Goal: Book appointment/travel/reservation

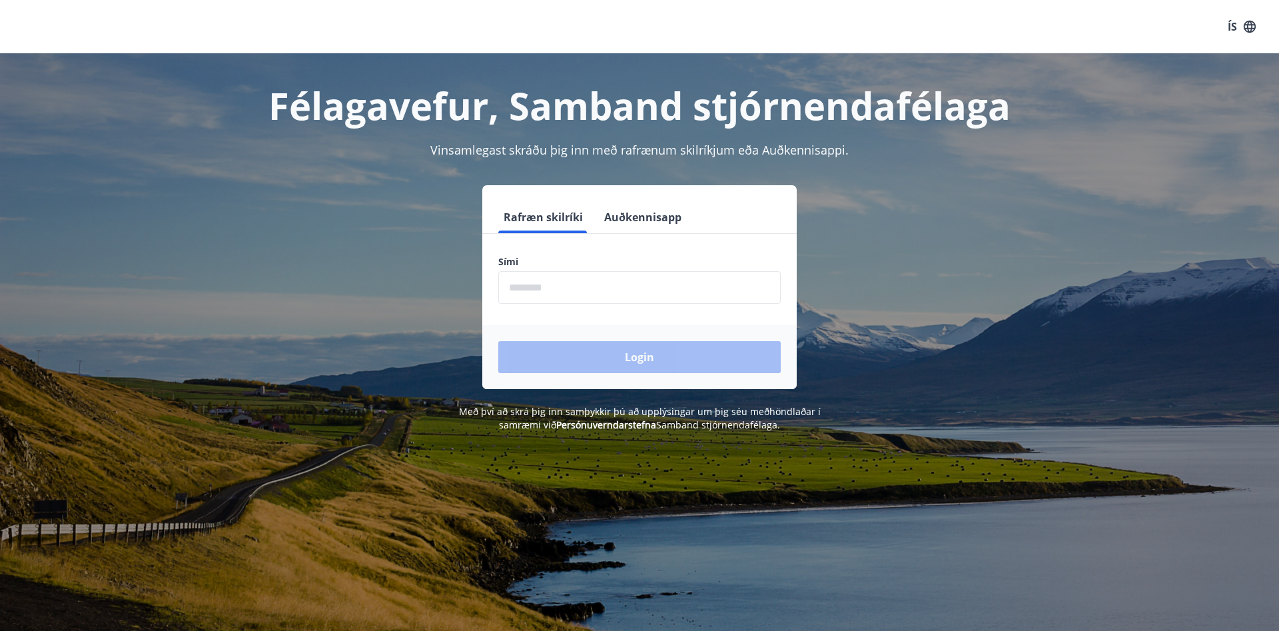
click at [577, 291] on input "phone" at bounding box center [639, 287] width 282 height 33
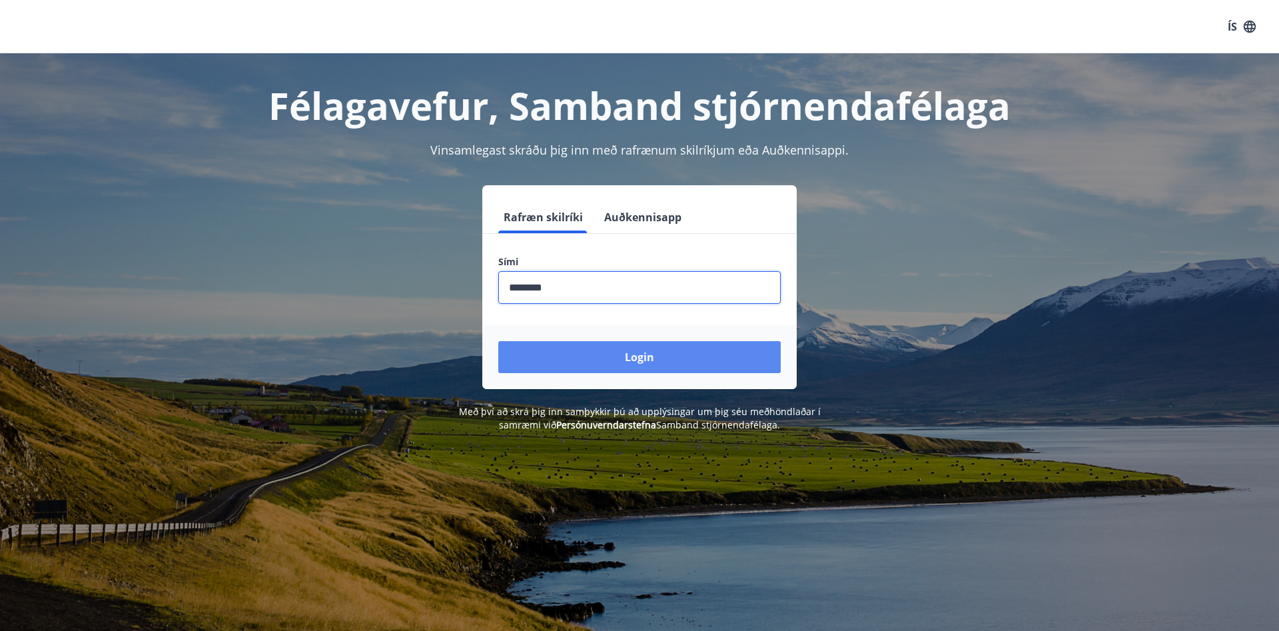
type input "********"
click at [615, 362] on button "Login" at bounding box center [639, 357] width 282 height 32
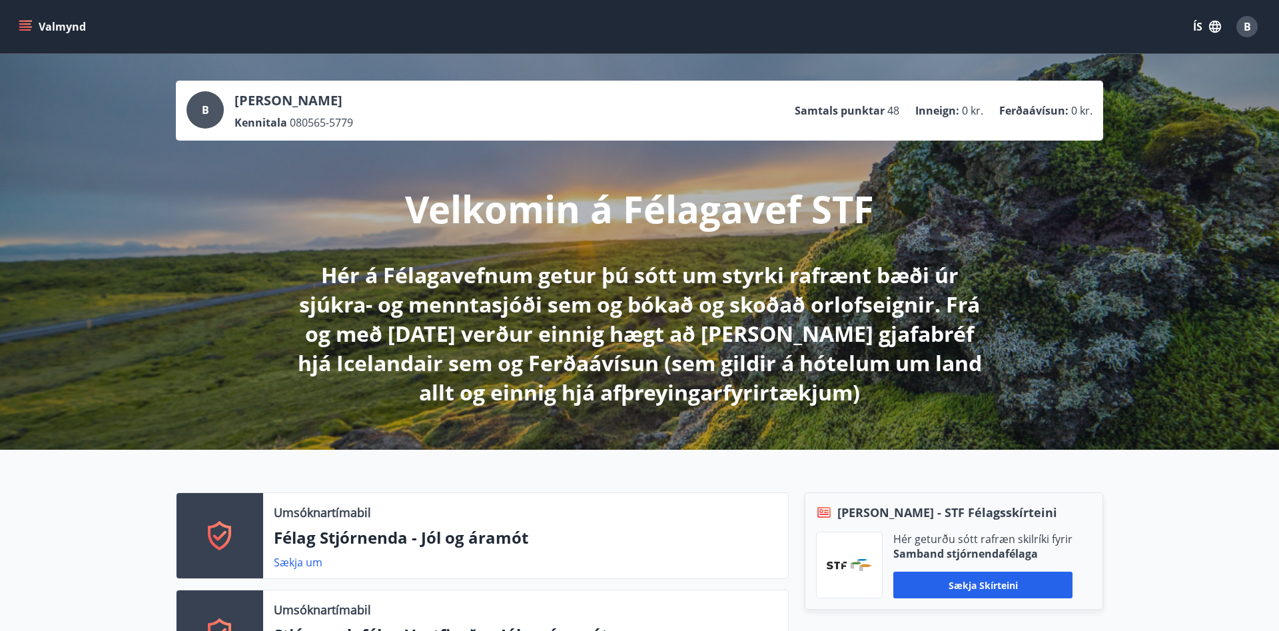
click at [24, 29] on icon "menu" at bounding box center [25, 26] width 13 height 13
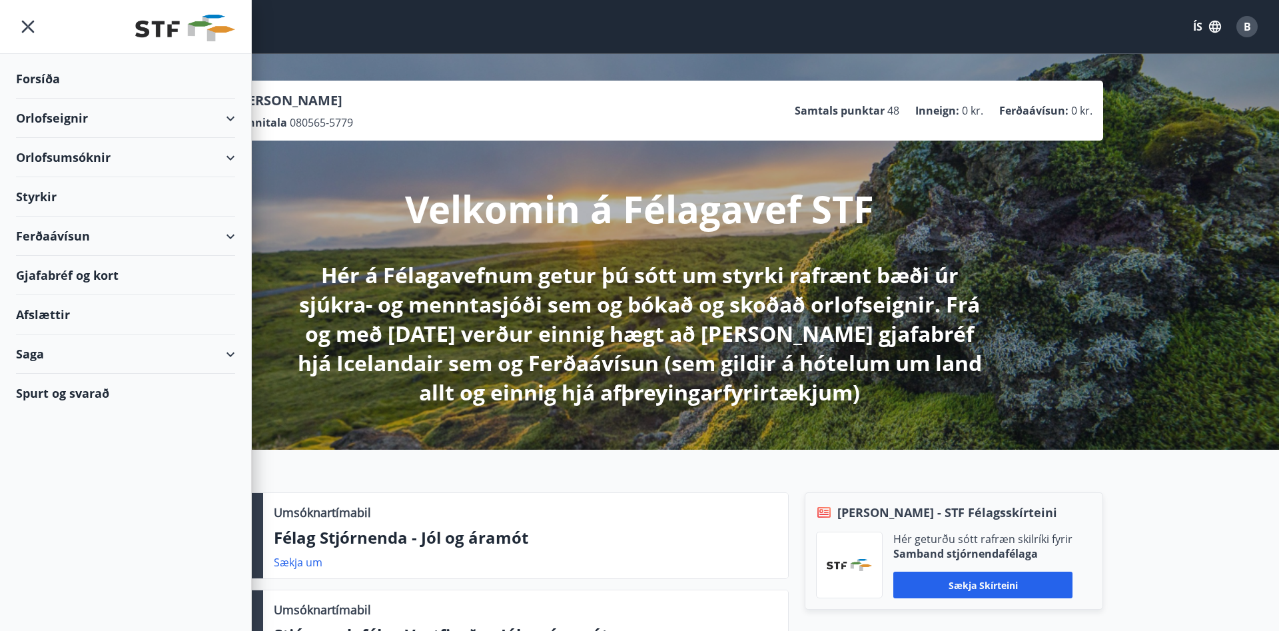
click at [59, 121] on div "Orlofseignir" at bounding box center [125, 118] width 219 height 39
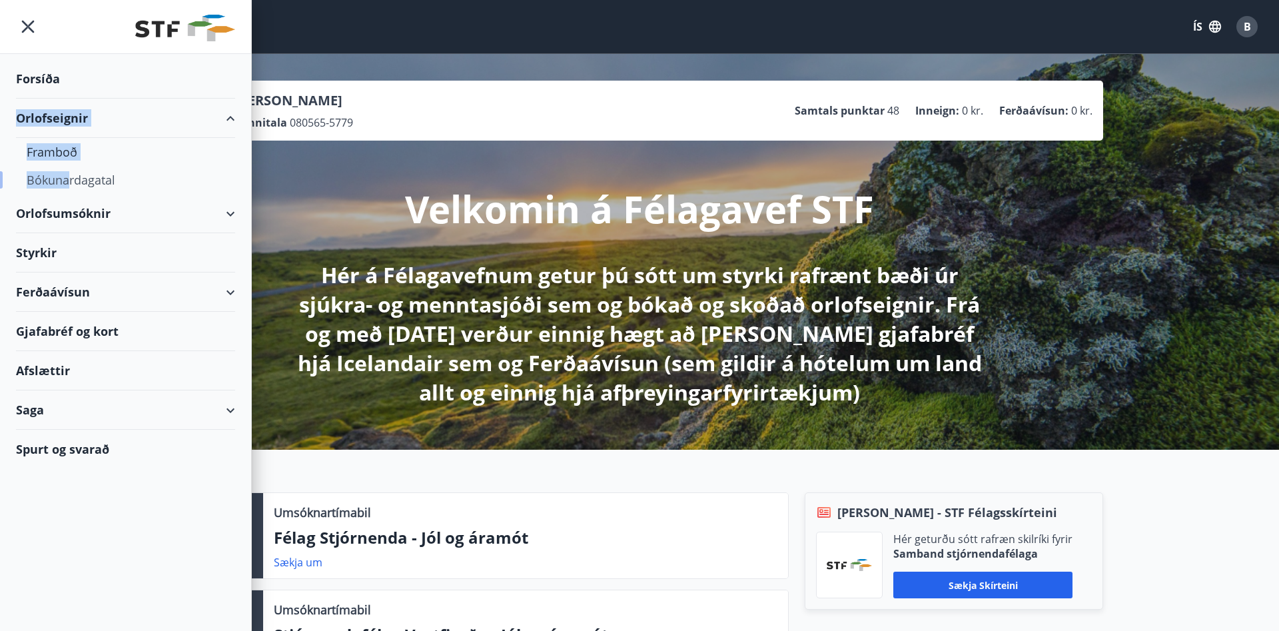
click at [71, 176] on div "Bókunardagatal" at bounding box center [126, 180] width 198 height 28
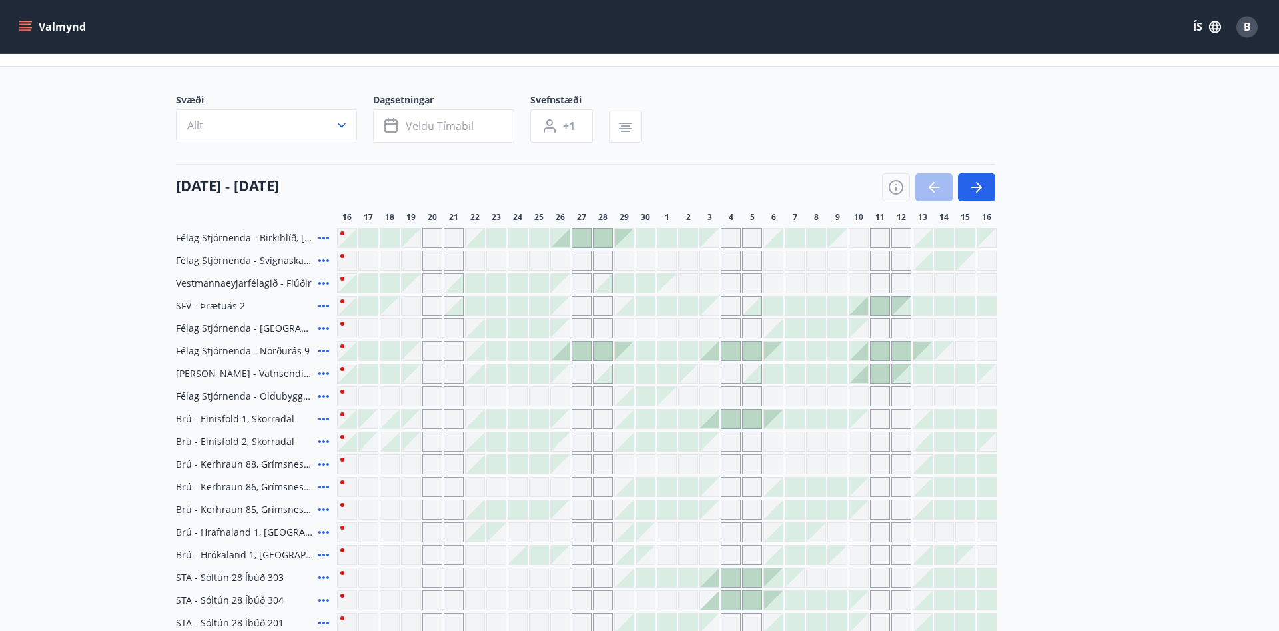
scroll to position [48, 0]
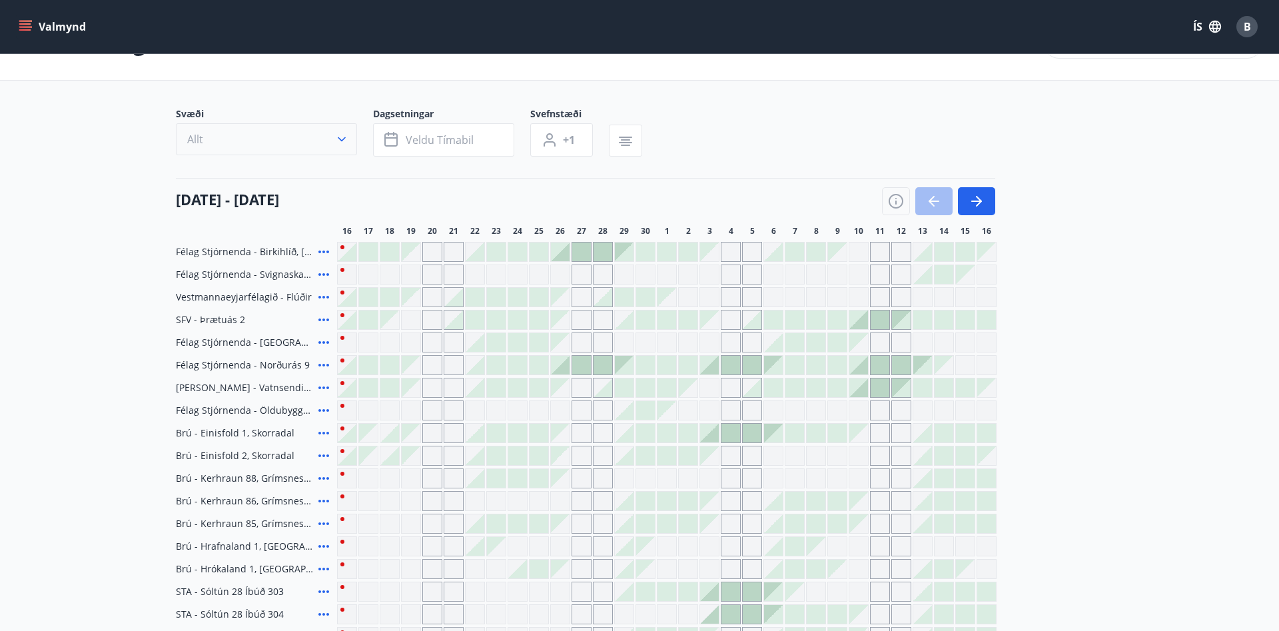
click at [347, 137] on icon "button" at bounding box center [341, 139] width 13 height 13
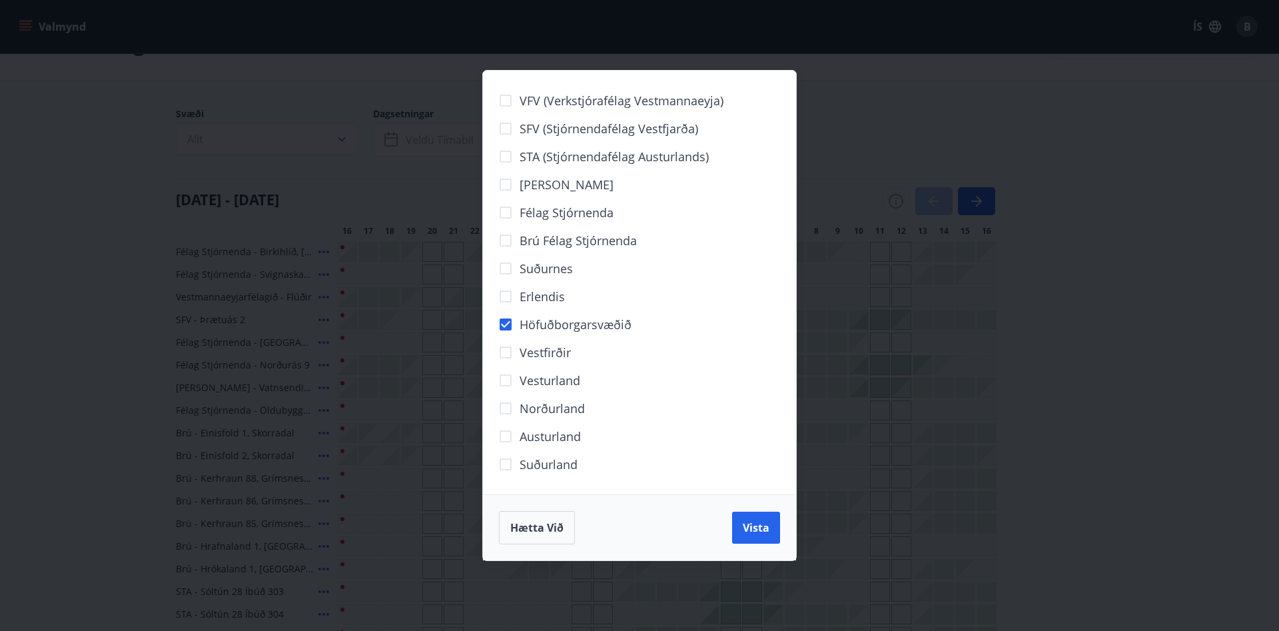
drag, startPoint x: 734, startPoint y: 533, endPoint x: 747, endPoint y: 509, distance: 27.4
click at [735, 533] on button "Vista" at bounding box center [756, 527] width 48 height 32
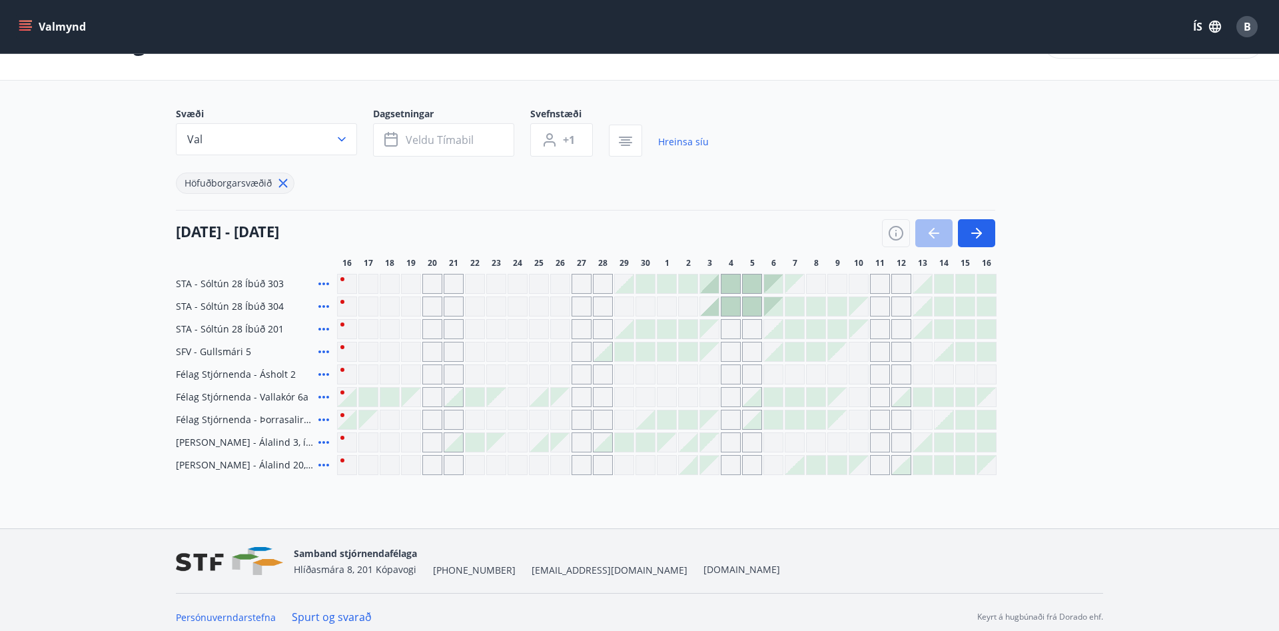
click at [88, 204] on main "Bókunardagatal Svæði Val Dagsetningar Veldu tímabil Svefnstæði +1 Hreinsa síu H…" at bounding box center [639, 240] width 1279 height 470
click at [92, 105] on main "Bókunardagatal Svæði Val Dagsetningar Veldu tímabil Svefnstæði +1 Hreinsa síu H…" at bounding box center [639, 240] width 1279 height 470
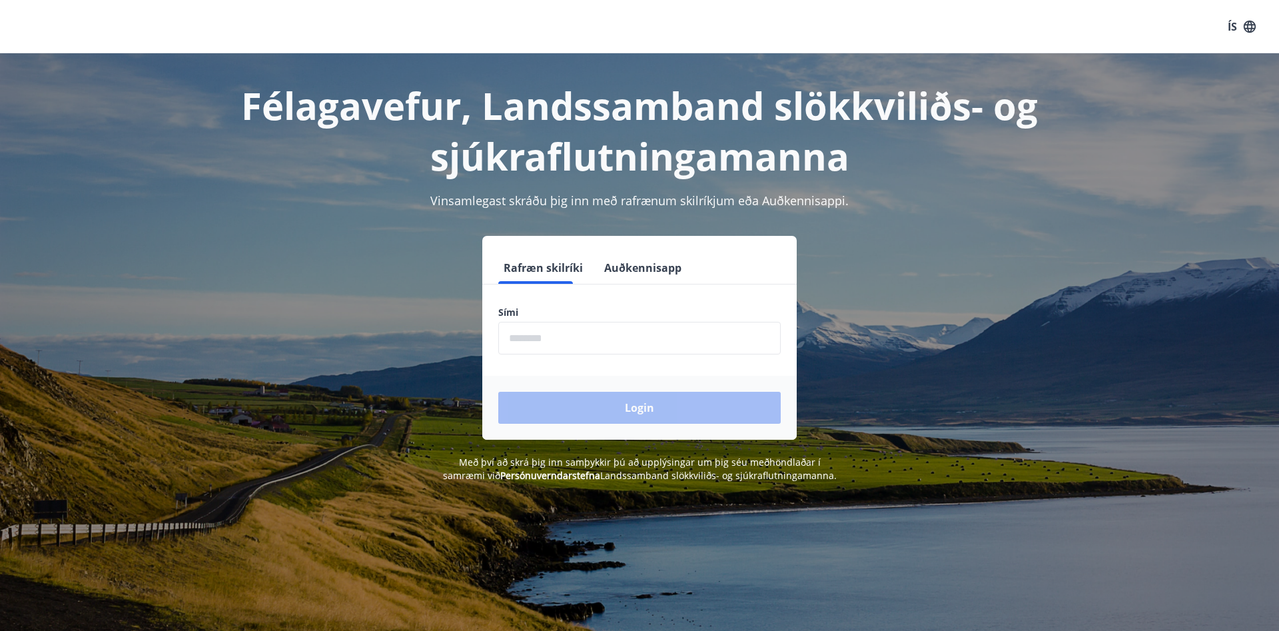
click at [635, 342] on input "phone" at bounding box center [639, 338] width 282 height 33
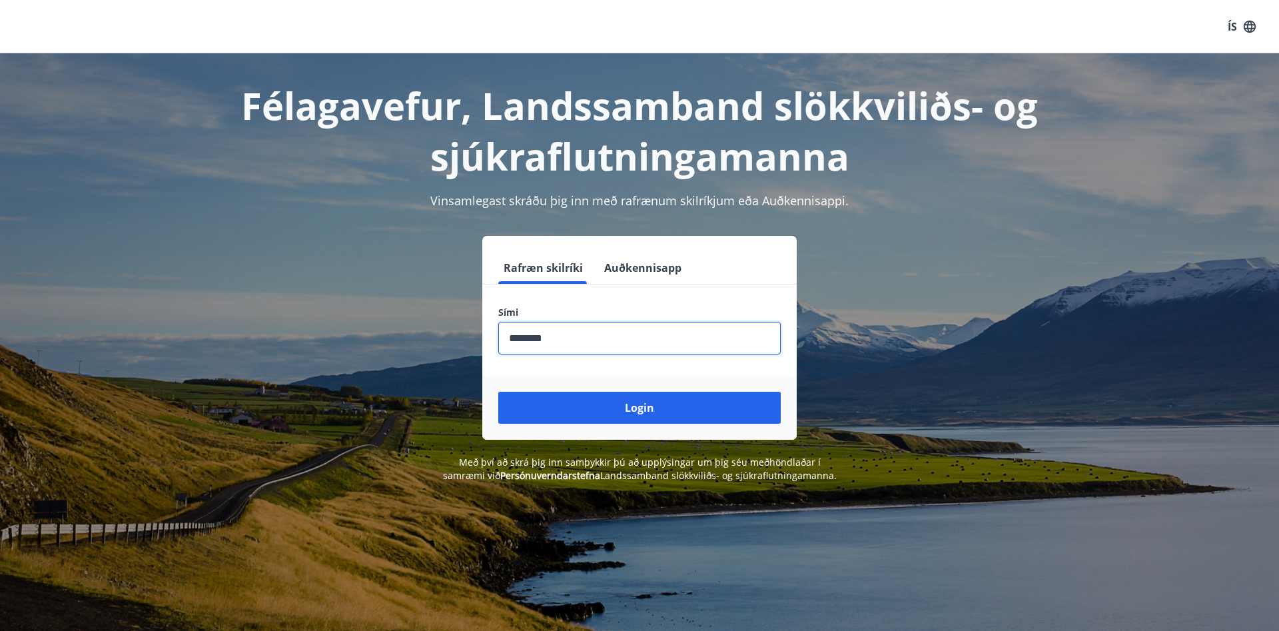
type input "********"
click at [498, 392] on button "Login" at bounding box center [639, 408] width 282 height 32
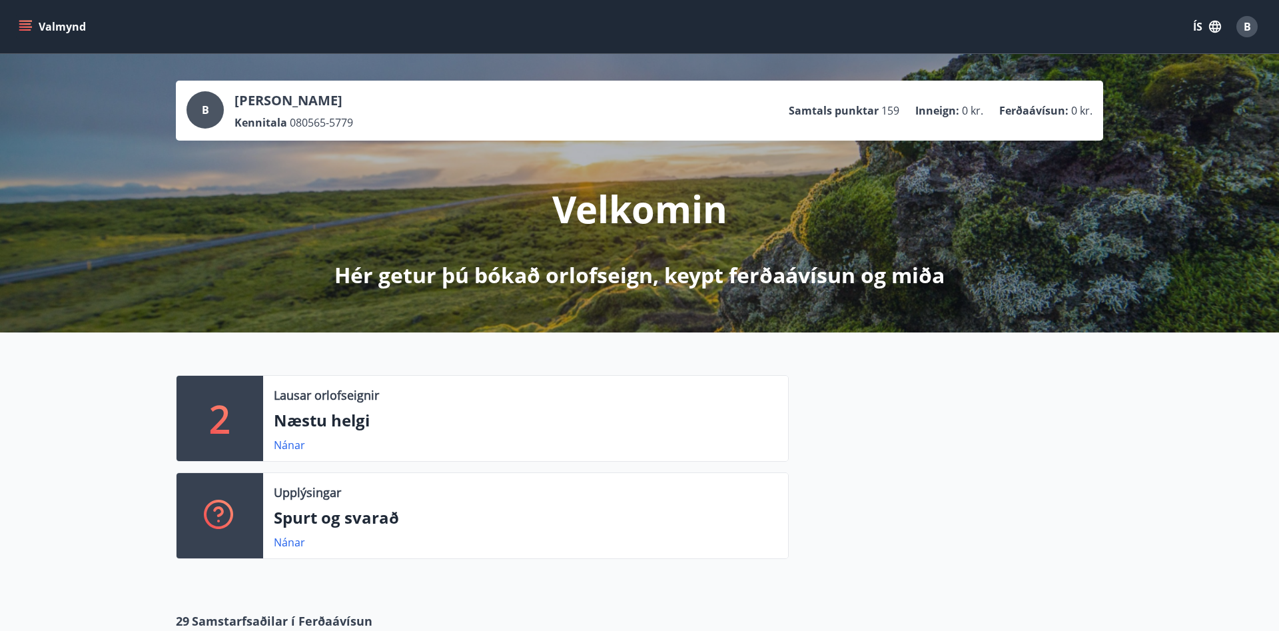
click at [27, 23] on icon "menu" at bounding box center [25, 26] width 13 height 13
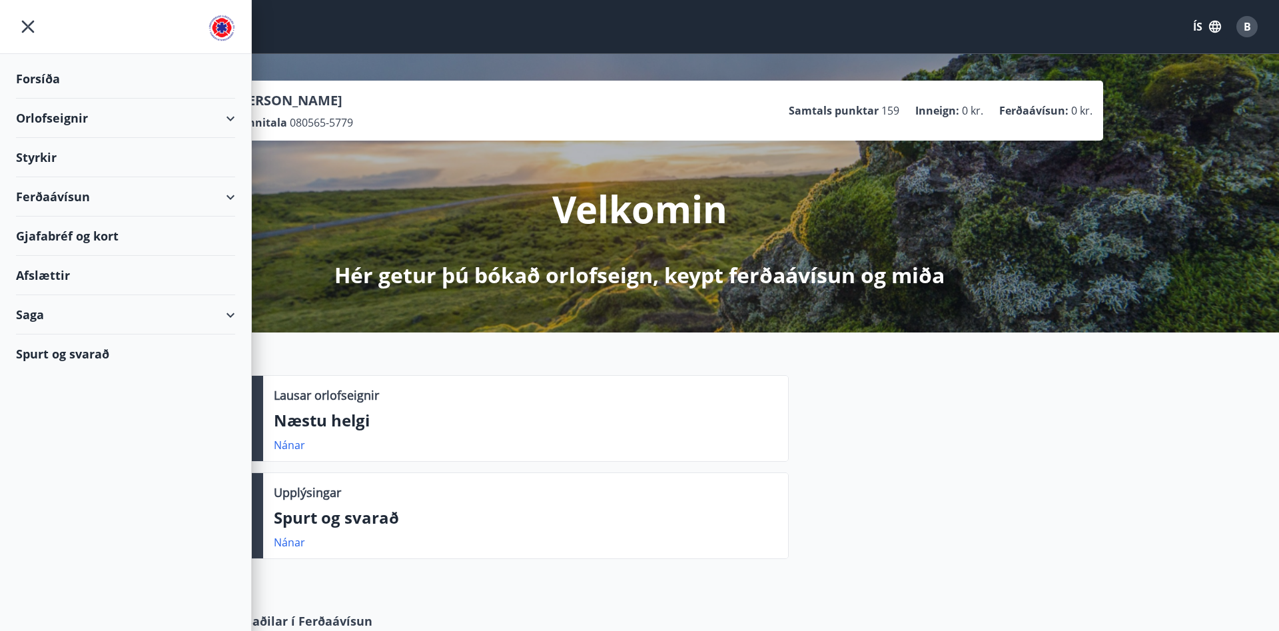
click at [56, 124] on div "Orlofseignir" at bounding box center [125, 118] width 219 height 39
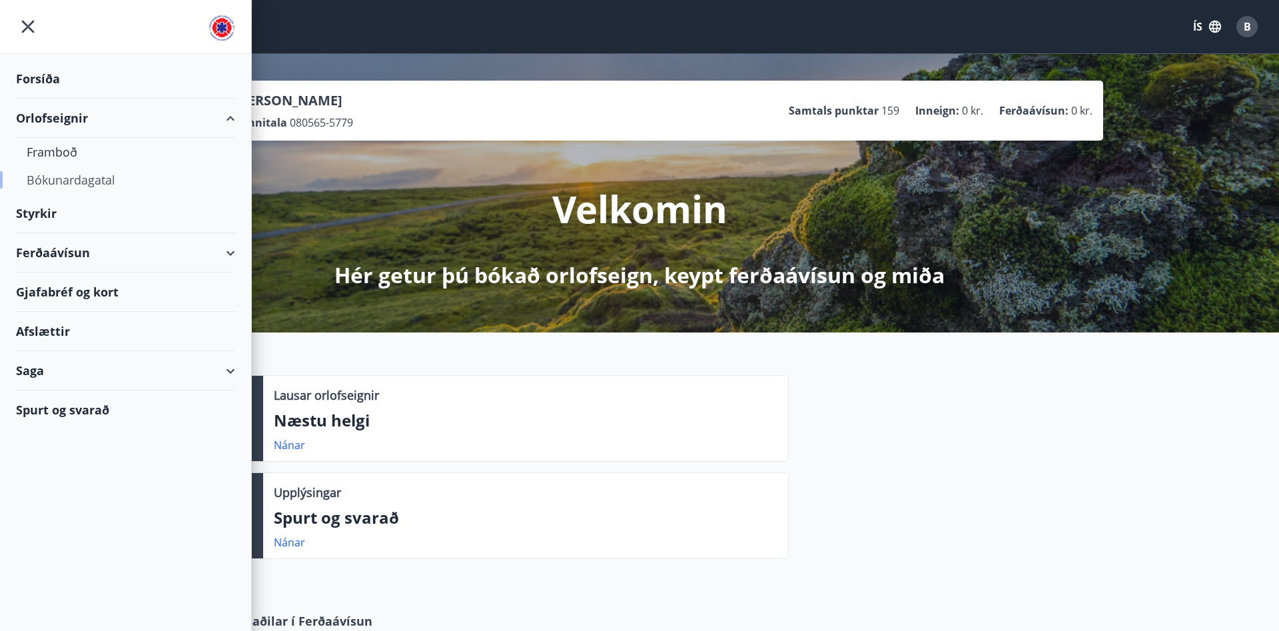
click at [71, 181] on div "Bókunardagatal" at bounding box center [126, 180] width 198 height 28
